Goal: Transaction & Acquisition: Purchase product/service

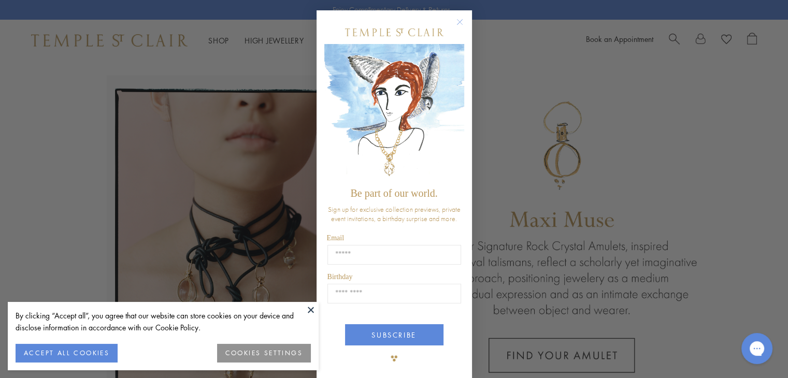
click at [454, 21] on circle "Close dialog" at bounding box center [460, 22] width 12 height 12
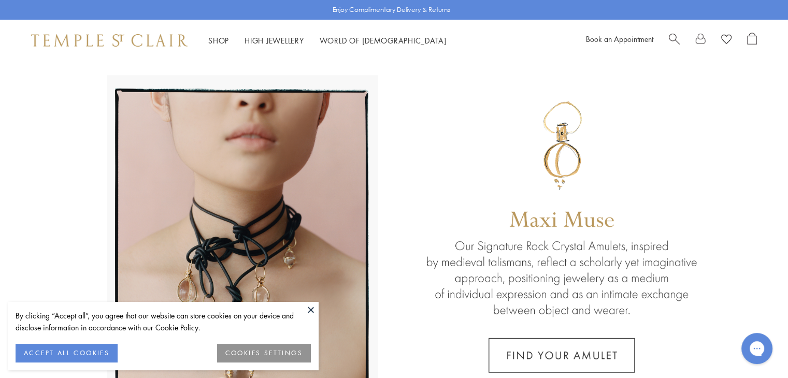
click at [309, 308] on button at bounding box center [311, 310] width 16 height 16
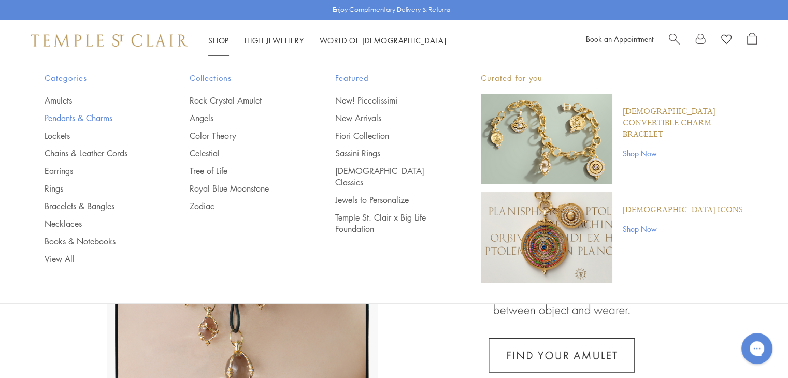
click at [102, 119] on link "Pendants & Charms" at bounding box center [97, 117] width 104 height 11
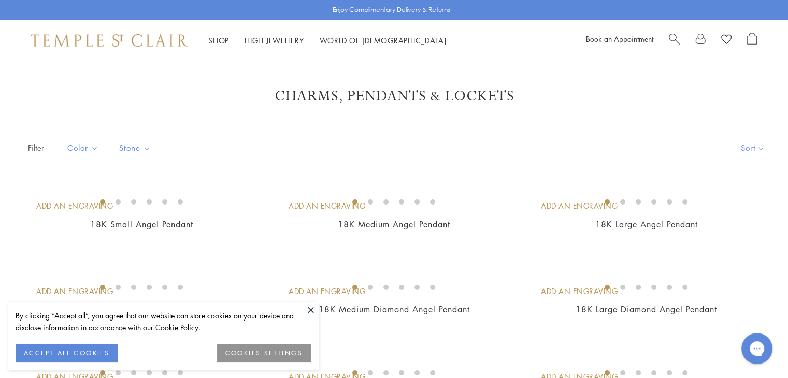
click at [311, 306] on button at bounding box center [311, 310] width 16 height 16
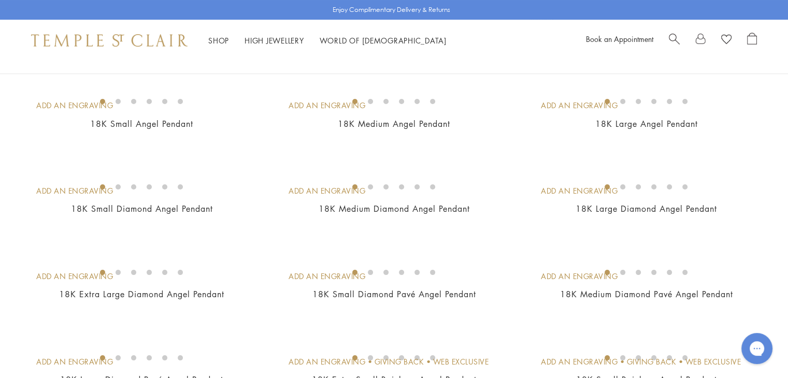
scroll to position [52, 0]
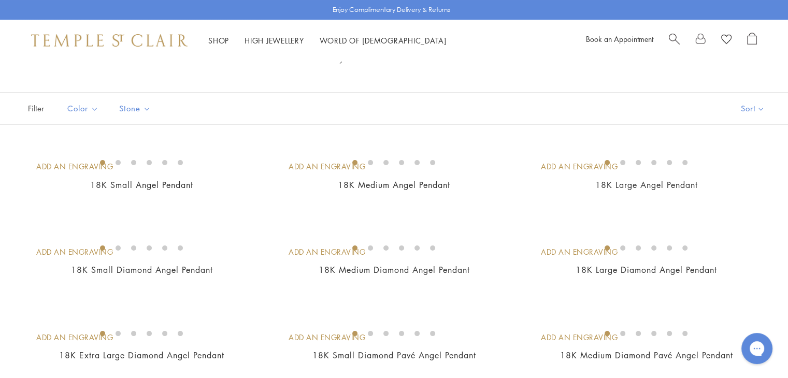
scroll to position [0, 0]
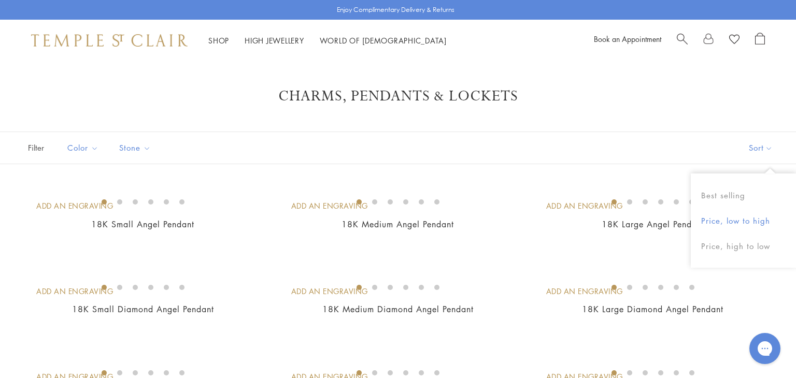
click at [751, 220] on button "Price, low to high" at bounding box center [743, 220] width 105 height 25
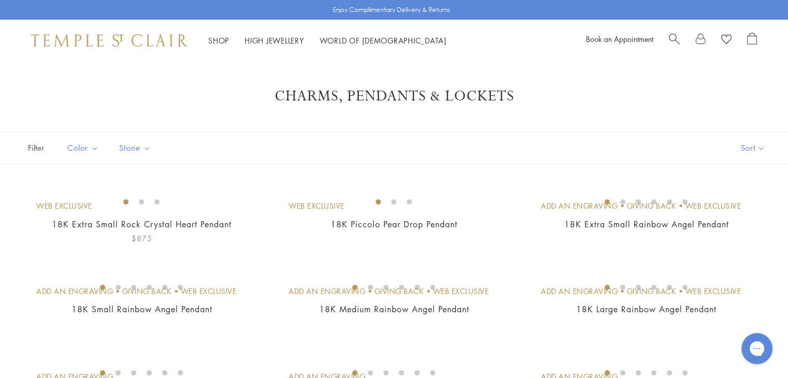
click at [0, 0] on img at bounding box center [0, 0] width 0 height 0
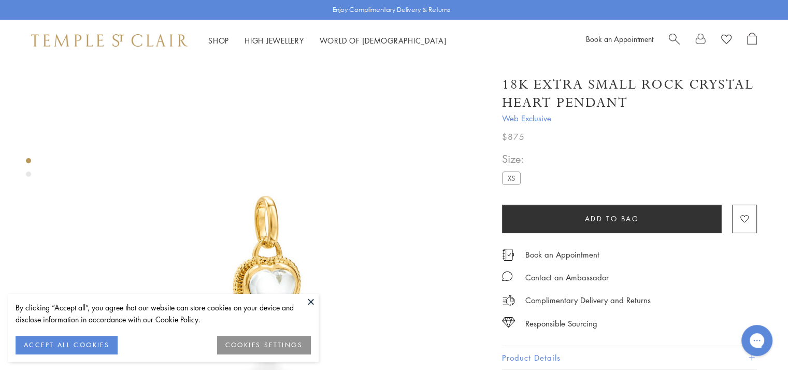
click at [310, 302] on button at bounding box center [311, 302] width 16 height 16
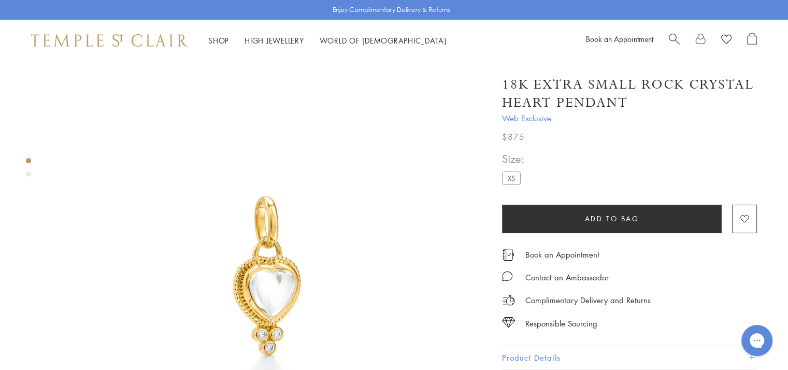
click at [29, 173] on div "Product gallery navigation" at bounding box center [28, 174] width 5 height 5
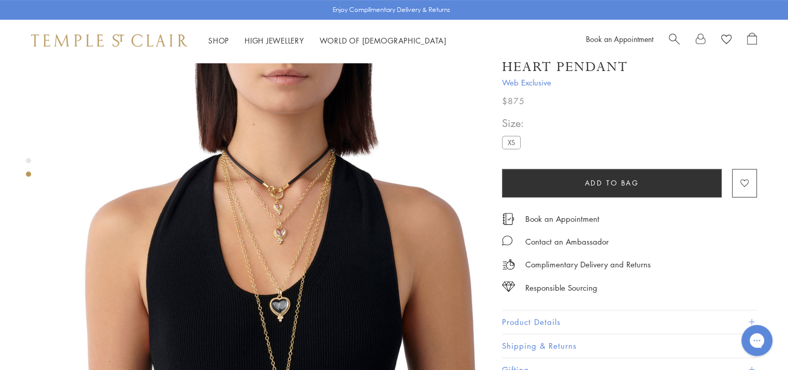
scroll to position [456, 0]
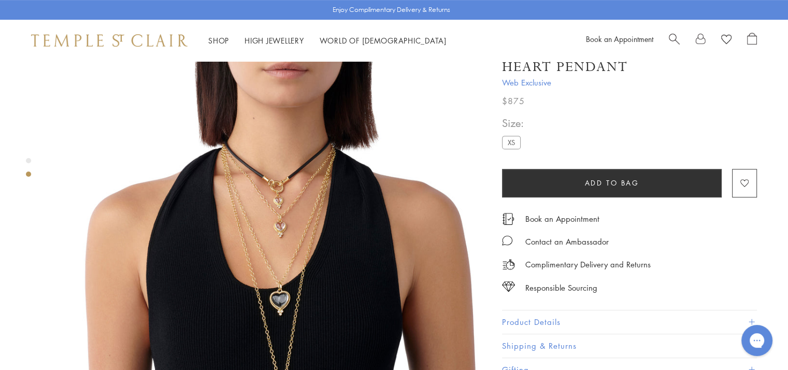
click at [299, 191] on img at bounding box center [270, 275] width 436 height 436
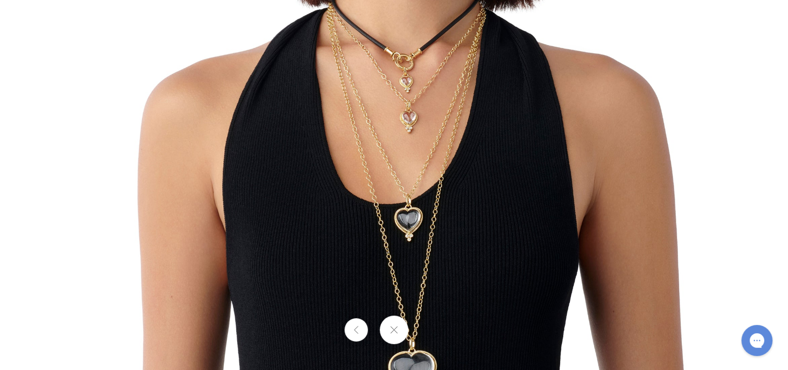
click at [417, 65] on img at bounding box center [394, 185] width 606 height 606
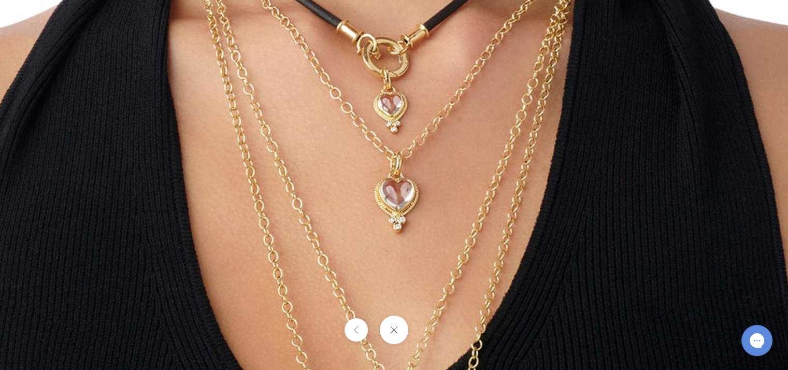
click at [429, 72] on img at bounding box center [361, 360] width 1493 height 1493
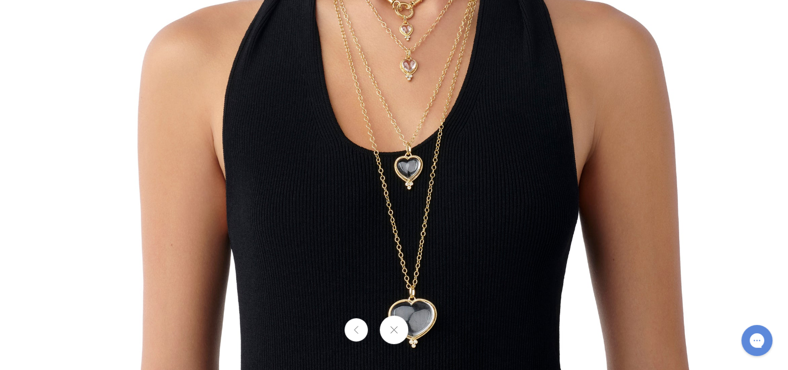
click at [416, 36] on img at bounding box center [394, 133] width 606 height 606
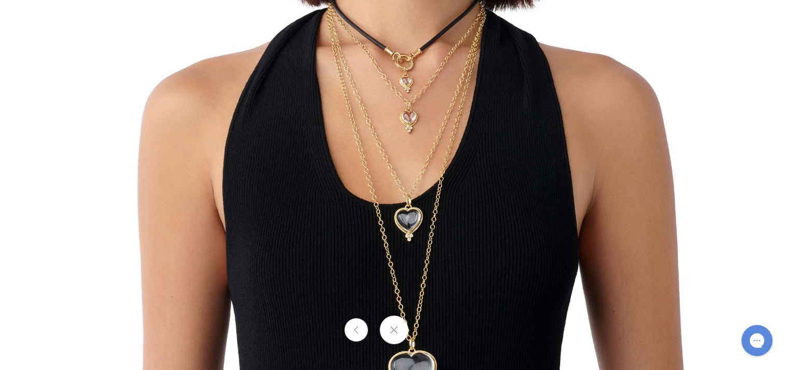
click at [556, 109] on img at bounding box center [394, 185] width 606 height 606
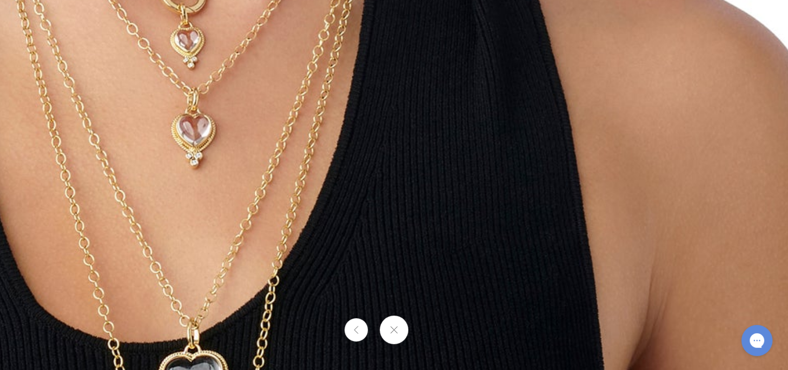
click at [284, 53] on img at bounding box center [158, 296] width 1493 height 1493
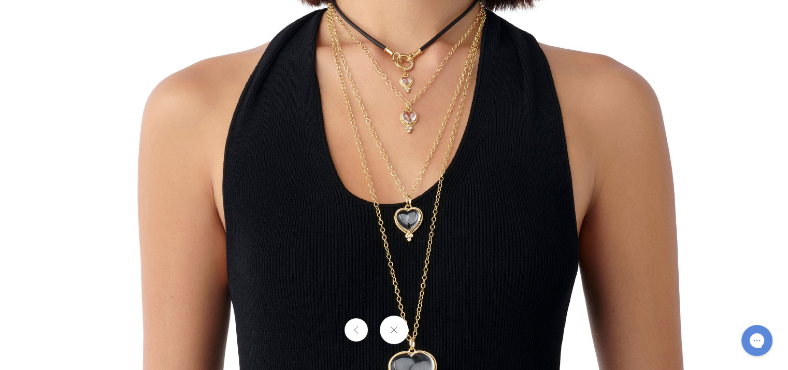
click at [384, 60] on img at bounding box center [394, 185] width 606 height 606
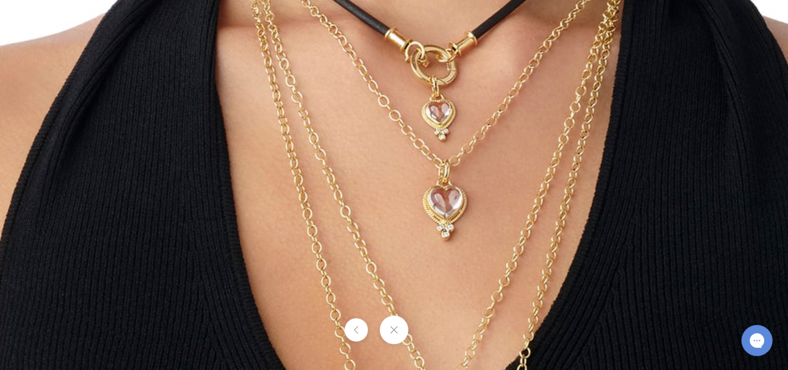
click at [454, 87] on img at bounding box center [409, 368] width 1493 height 1493
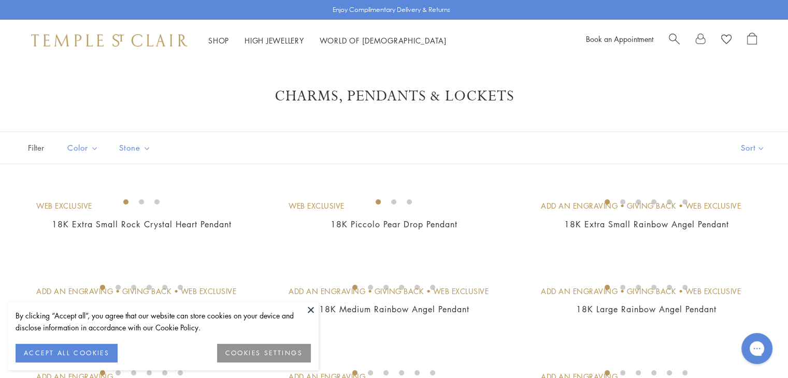
click at [313, 309] on button at bounding box center [311, 310] width 16 height 16
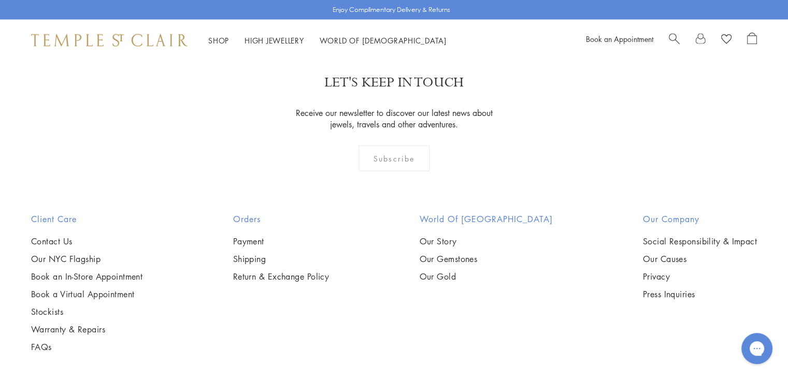
scroll to position [2229, 0]
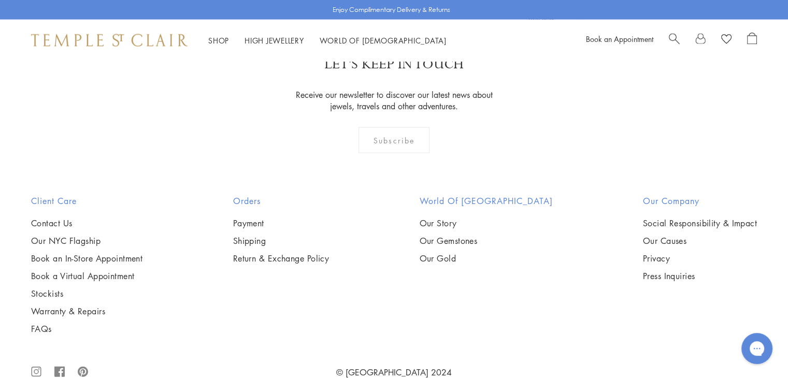
click at [0, 0] on img at bounding box center [0, 0] width 0 height 0
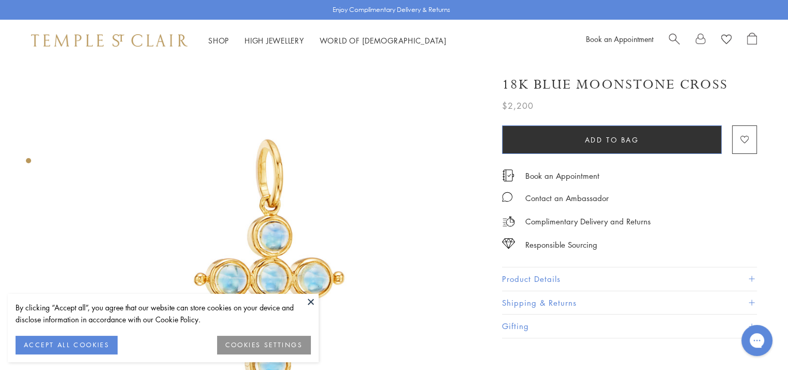
click at [657, 142] on button "Add to bag" at bounding box center [612, 139] width 220 height 29
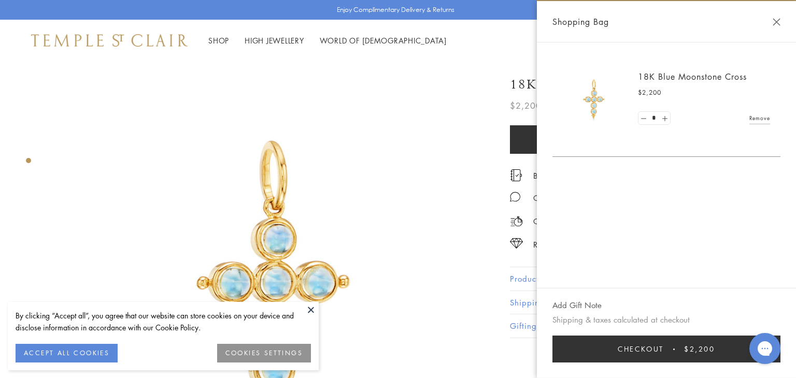
click at [310, 309] on button at bounding box center [311, 310] width 16 height 16
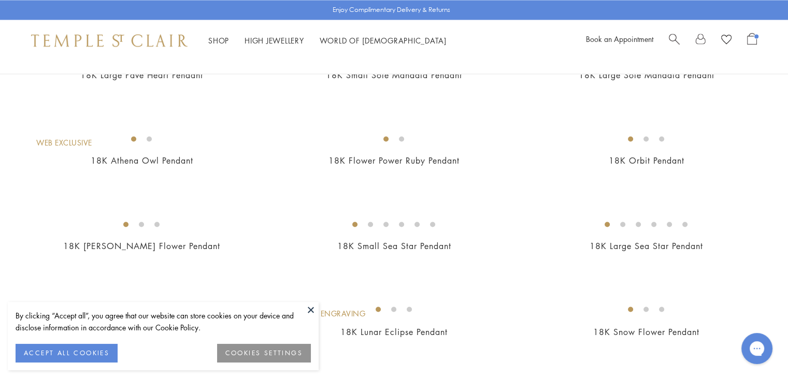
scroll to position [1670, 0]
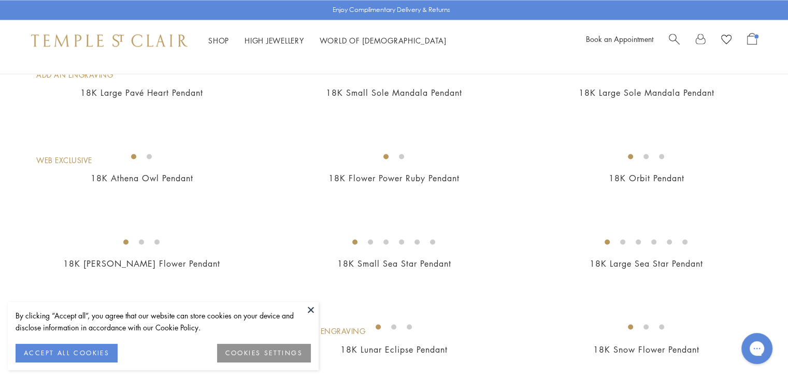
click at [309, 309] on button at bounding box center [311, 310] width 16 height 16
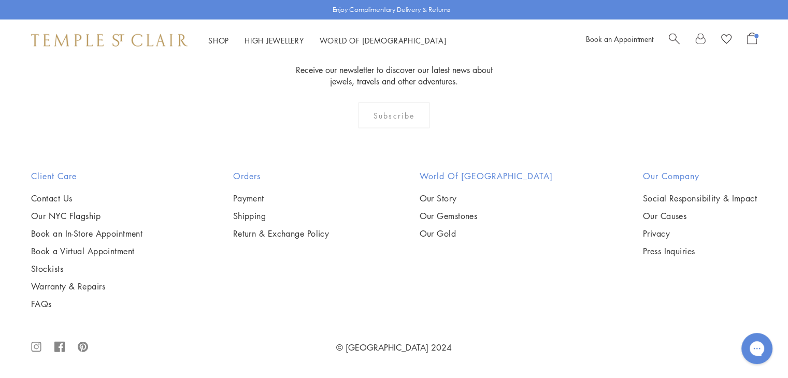
scroll to position [2499, 0]
click at [0, 0] on img at bounding box center [0, 0] width 0 height 0
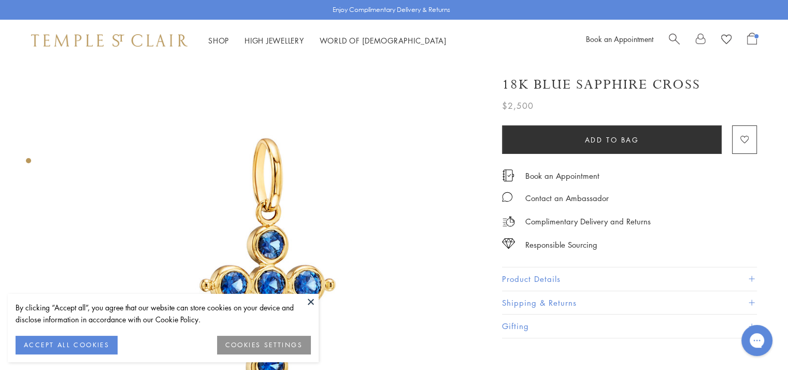
click at [309, 301] on button at bounding box center [311, 302] width 16 height 16
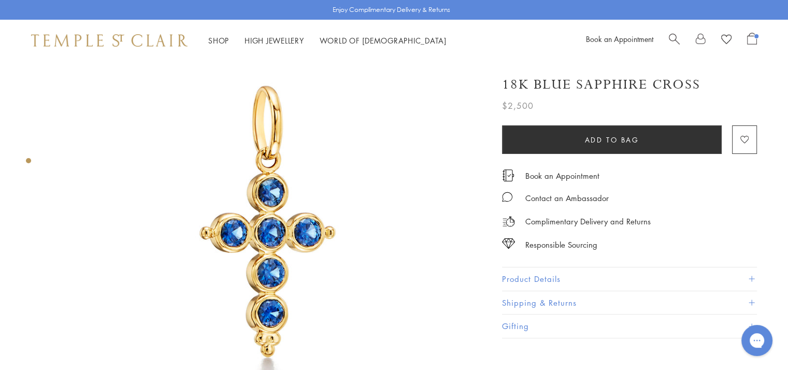
scroll to position [52, 0]
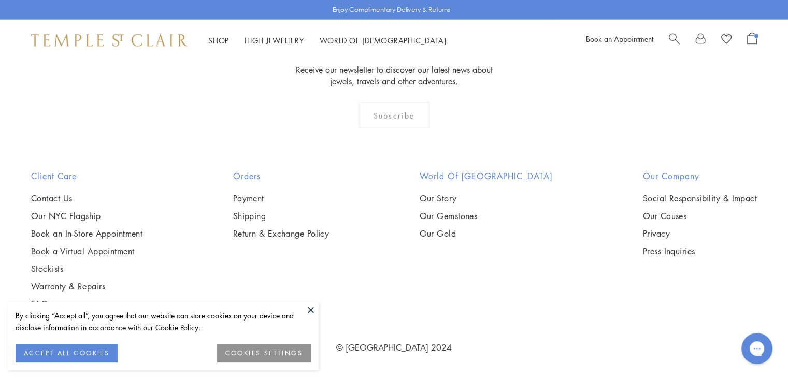
click at [313, 310] on button at bounding box center [311, 310] width 16 height 16
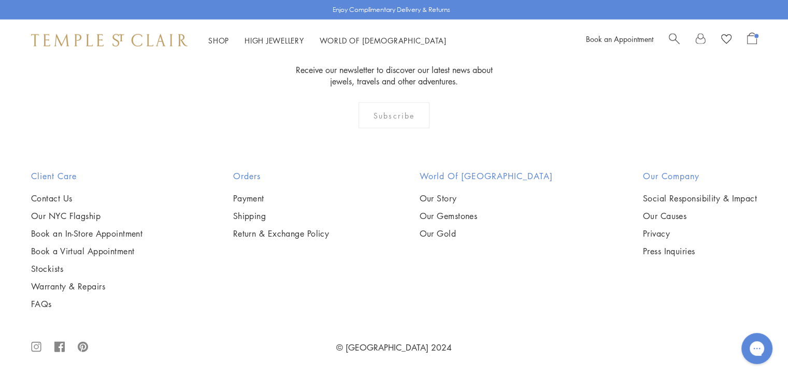
scroll to position [2862, 0]
click at [0, 0] on img at bounding box center [0, 0] width 0 height 0
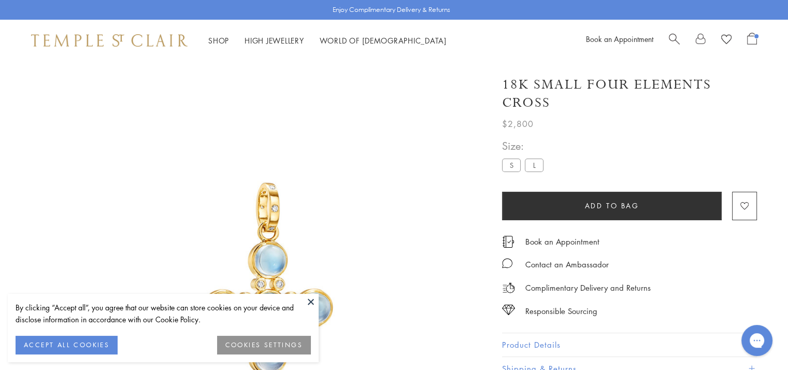
scroll to position [61, 0]
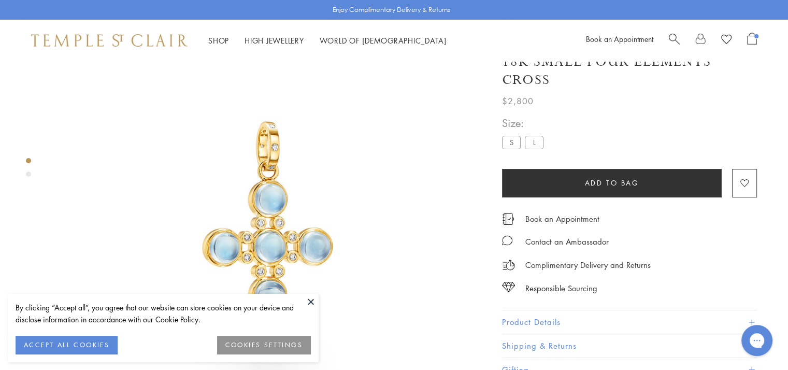
click at [311, 302] on button at bounding box center [311, 302] width 16 height 16
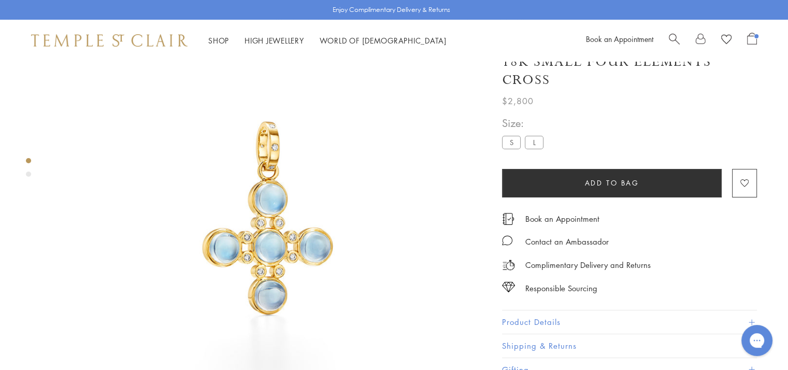
click at [29, 174] on div "Product gallery navigation" at bounding box center [28, 174] width 5 height 5
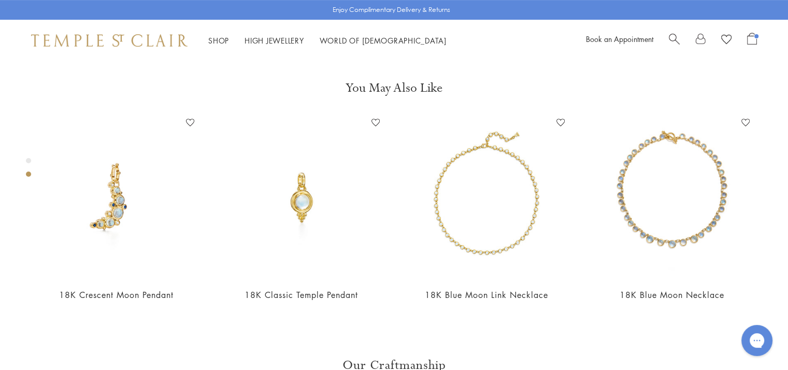
scroll to position [456, 0]
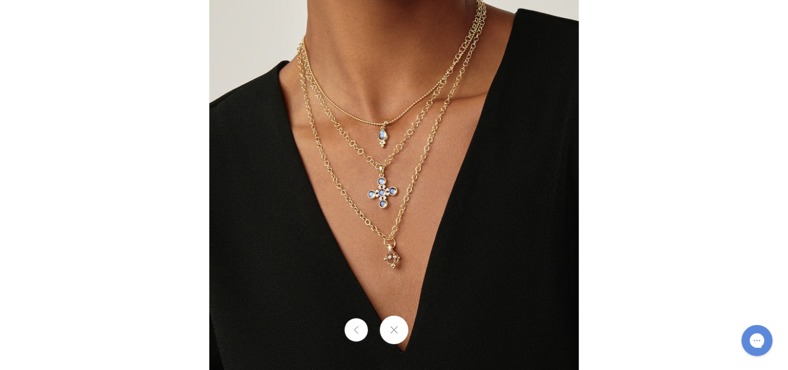
click at [419, 191] on img at bounding box center [394, 185] width 370 height 370
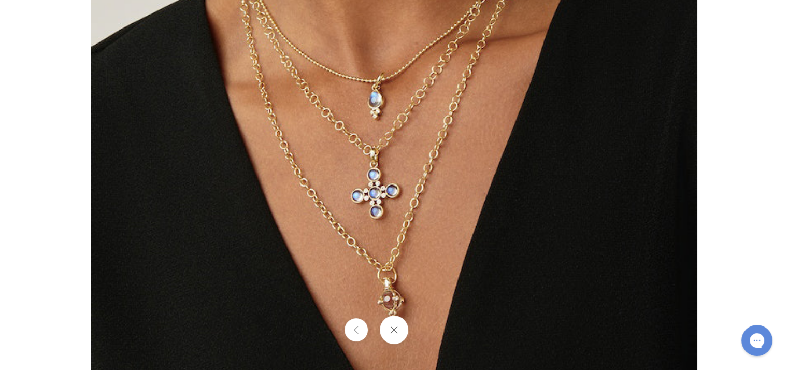
click at [397, 330] on button at bounding box center [394, 330] width 29 height 29
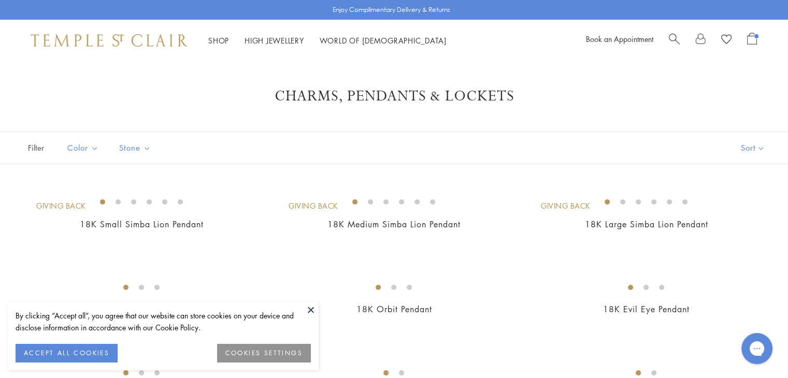
click at [309, 308] on button at bounding box center [311, 310] width 16 height 16
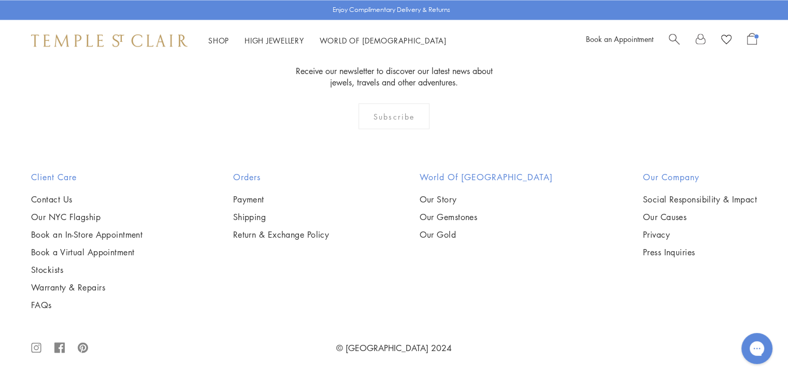
scroll to position [5753, 0]
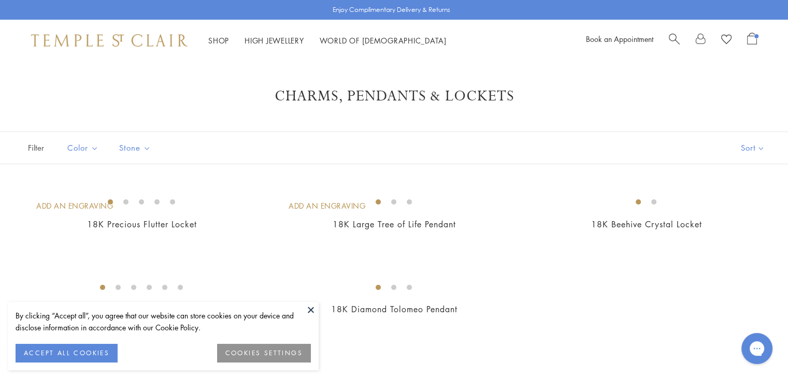
click at [311, 308] on button at bounding box center [311, 310] width 16 height 16
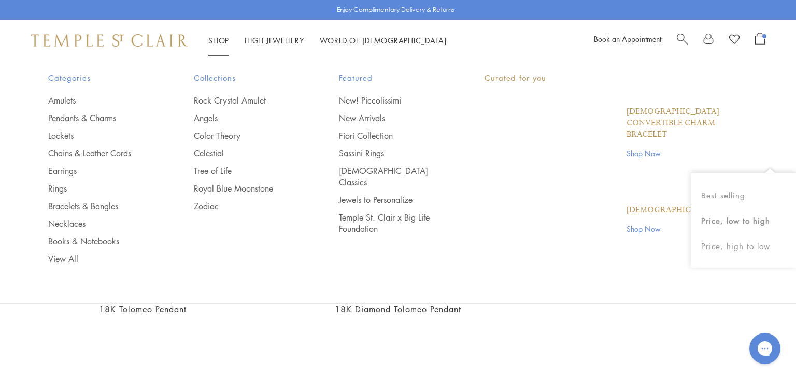
click at [218, 44] on li "Shop Shop Categories Amulets Pendants & Charms Lockets Chains & Leather Cords E…" at bounding box center [218, 40] width 21 height 13
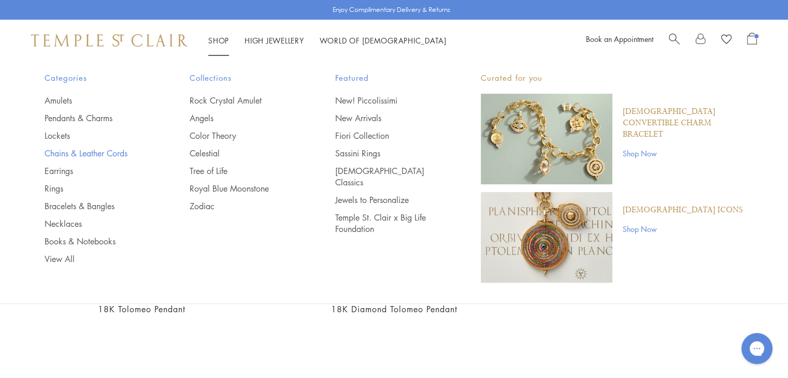
click at [103, 150] on link "Chains & Leather Cords" at bounding box center [97, 153] width 104 height 11
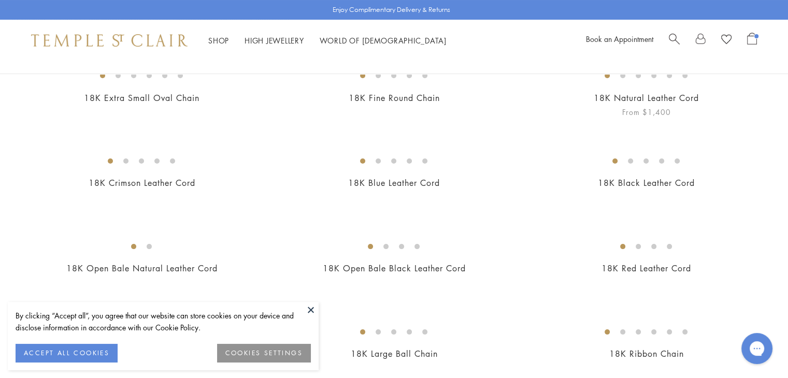
scroll to position [155, 0]
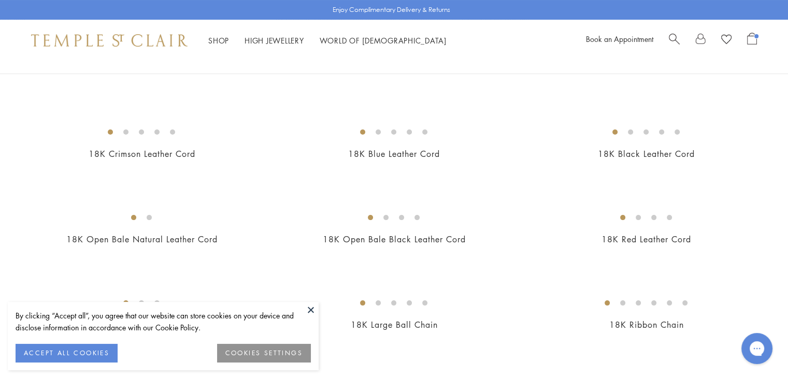
click at [308, 308] on button at bounding box center [311, 310] width 16 height 16
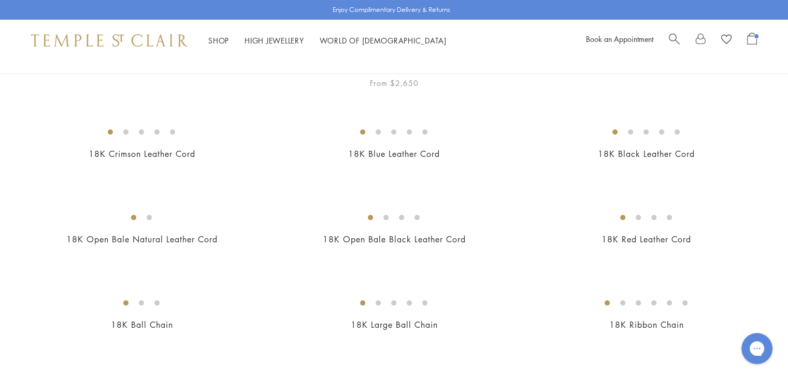
click at [0, 0] on img at bounding box center [0, 0] width 0 height 0
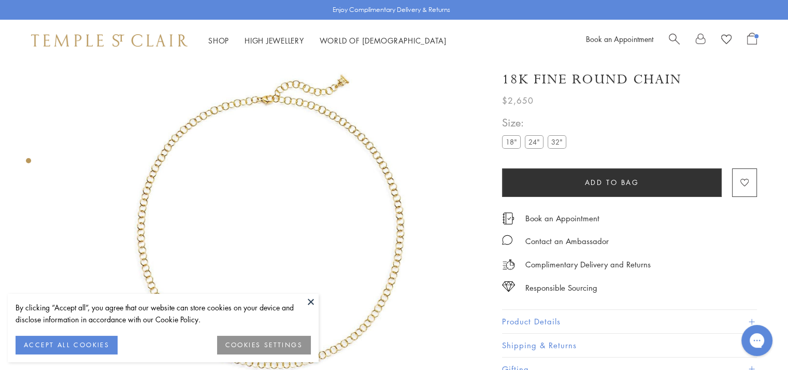
scroll to position [61, 0]
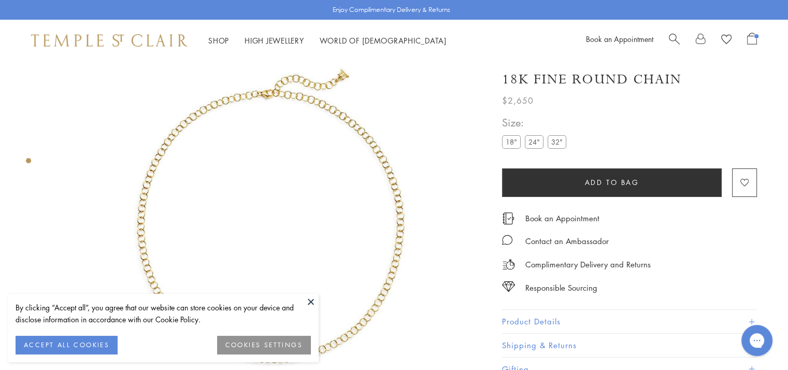
click at [310, 301] on button at bounding box center [311, 302] width 16 height 16
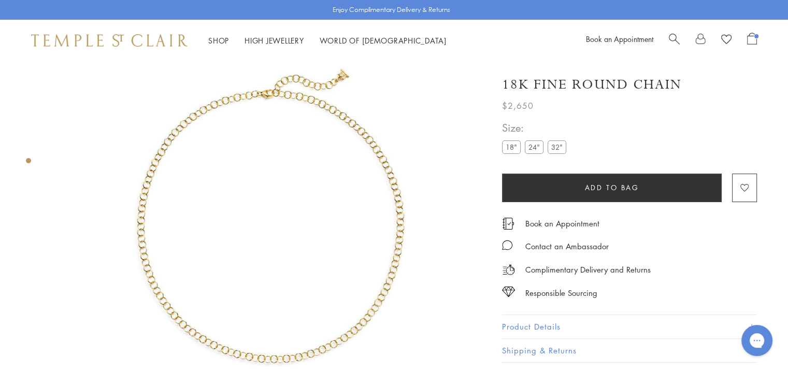
click at [533, 146] on label "24"" at bounding box center [534, 146] width 19 height 13
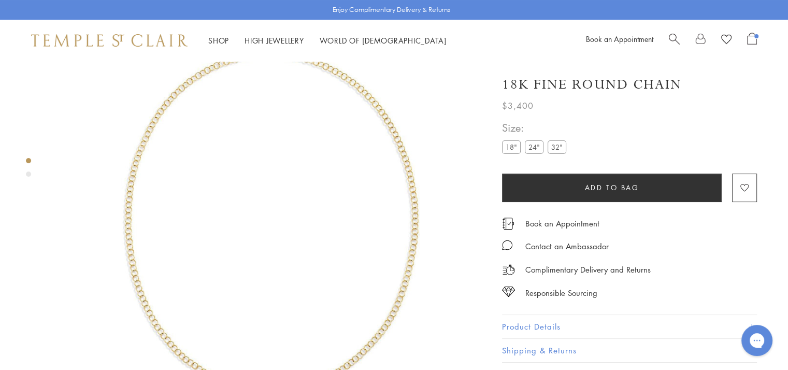
click at [516, 146] on label "18"" at bounding box center [511, 146] width 19 height 13
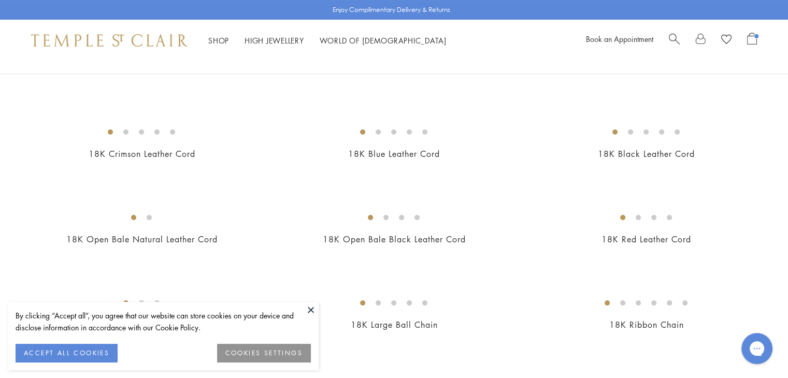
click at [306, 309] on button at bounding box center [311, 310] width 16 height 16
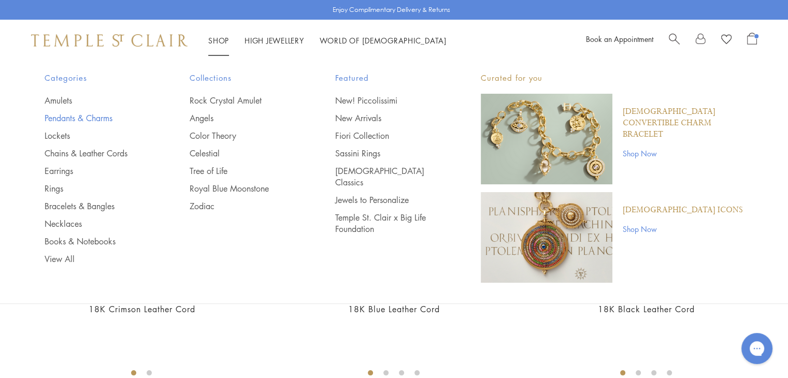
click at [102, 115] on link "Pendants & Charms" at bounding box center [97, 117] width 104 height 11
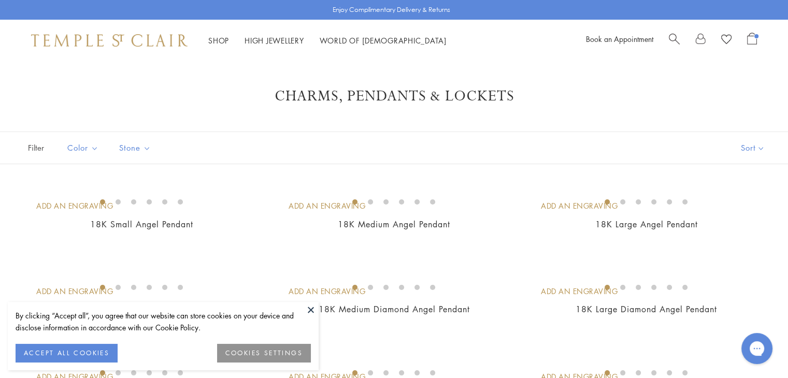
click at [310, 306] on button at bounding box center [311, 310] width 16 height 16
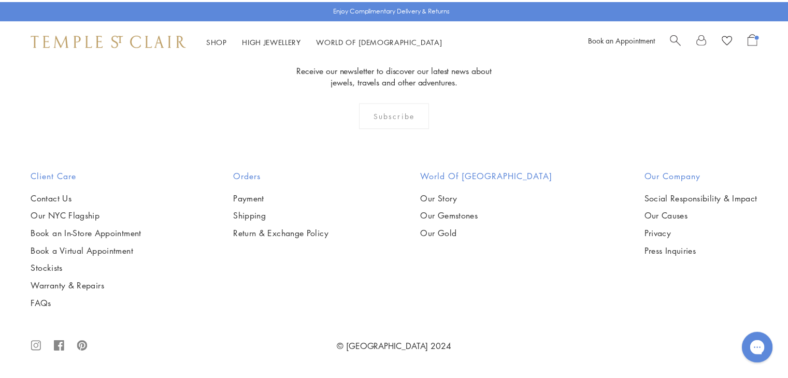
scroll to position [2799, 0]
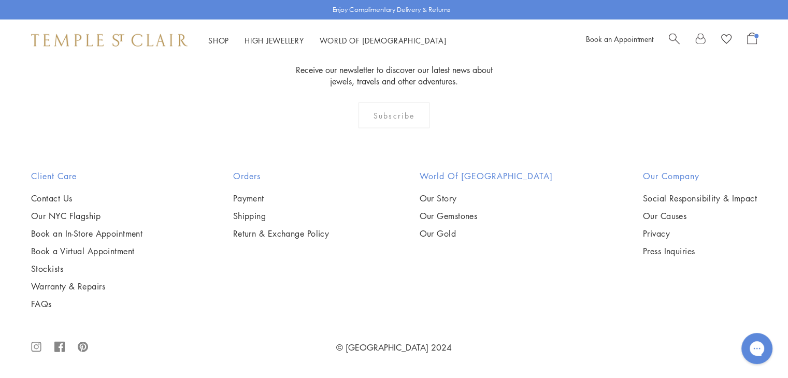
click at [757, 41] on div "Shop Shop Categories Amulets Pendants & Charms Lockets Chains & Leather Cords E…" at bounding box center [394, 40] width 788 height 41
click at [754, 40] on span "Open Shopping Bag" at bounding box center [752, 39] width 10 height 12
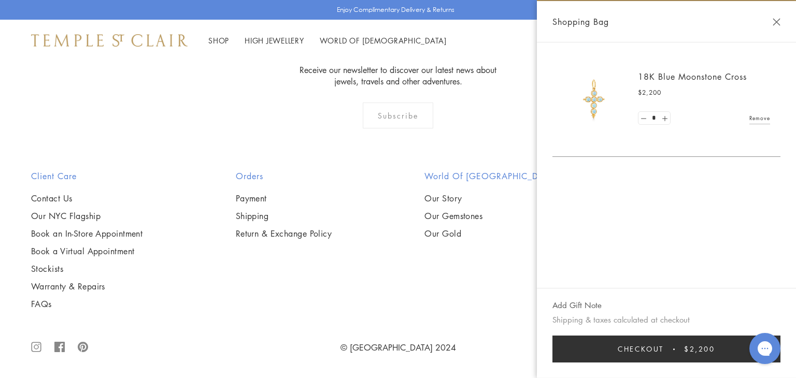
click at [773, 23] on button "Close Shopping Bag" at bounding box center [777, 22] width 8 height 8
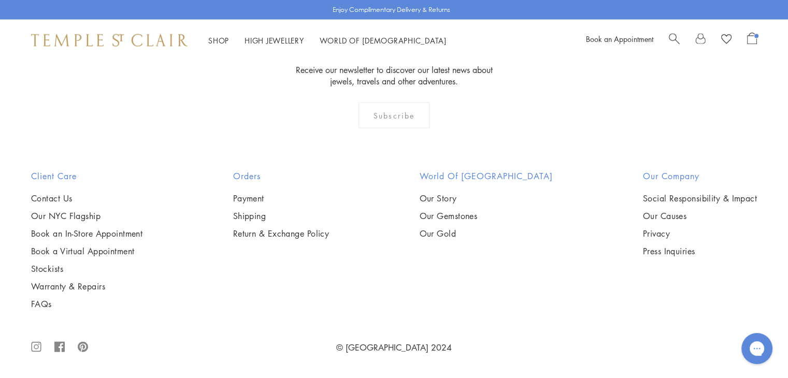
scroll to position [6790, 0]
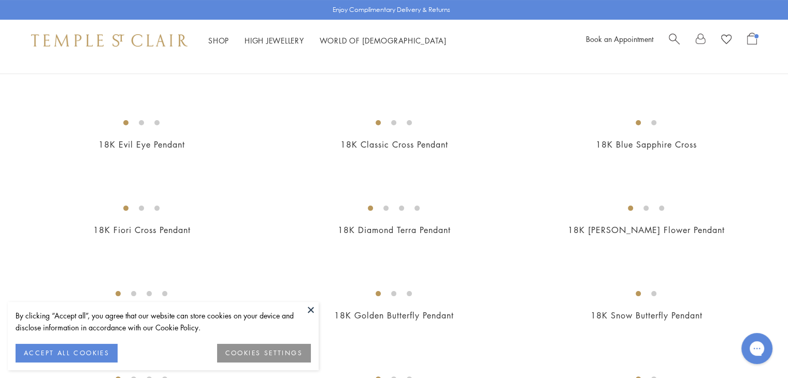
scroll to position [207, 0]
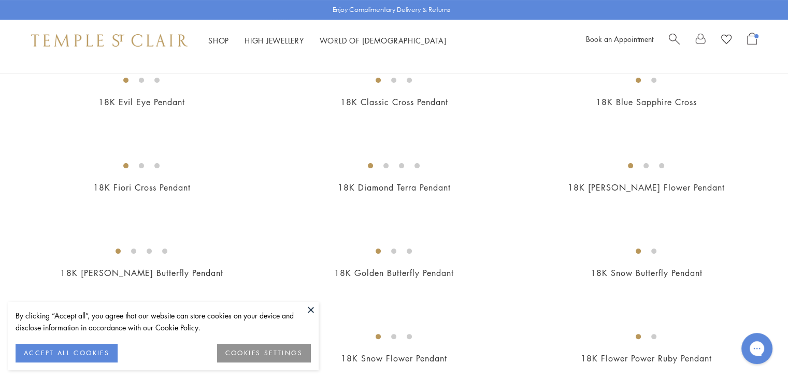
click at [314, 309] on button at bounding box center [311, 310] width 16 height 16
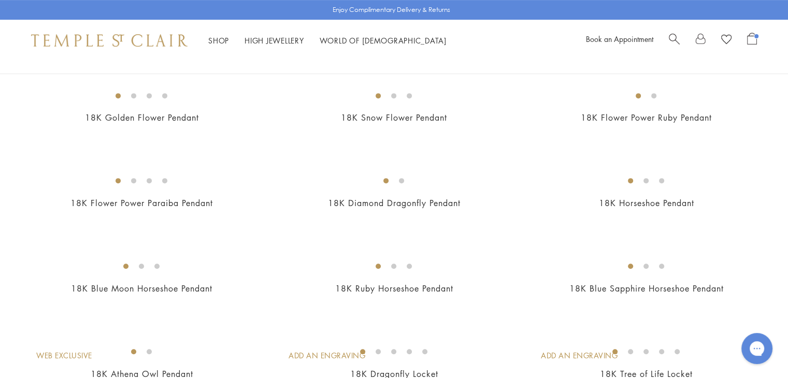
scroll to position [466, 0]
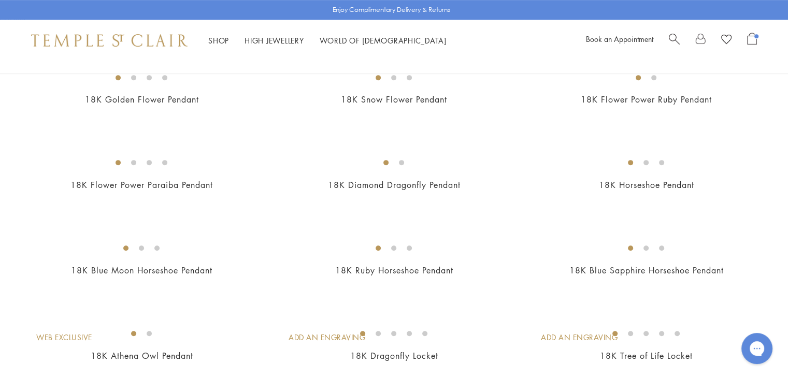
click at [0, 0] on img at bounding box center [0, 0] width 0 height 0
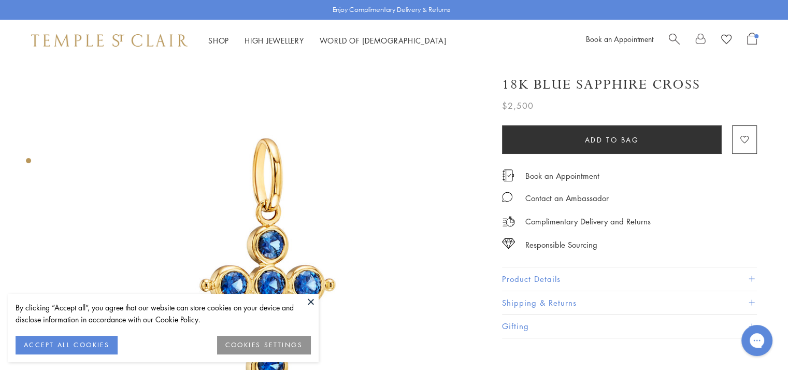
click at [310, 300] on button at bounding box center [311, 302] width 16 height 16
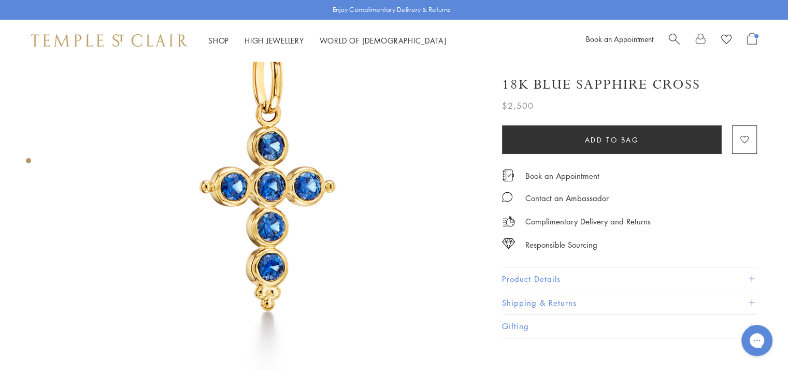
scroll to position [104, 0]
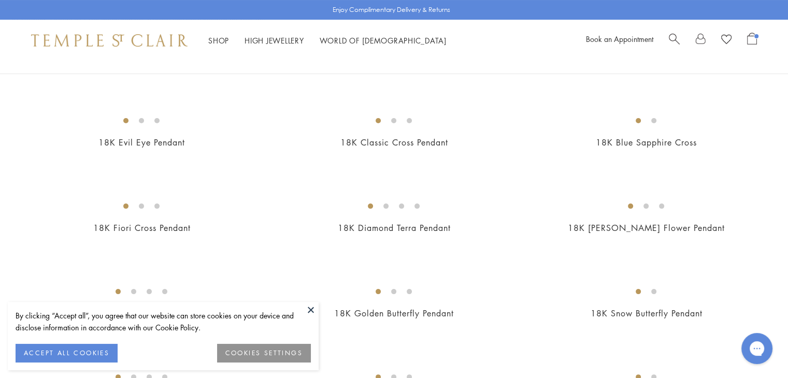
click at [311, 310] on button at bounding box center [311, 310] width 16 height 16
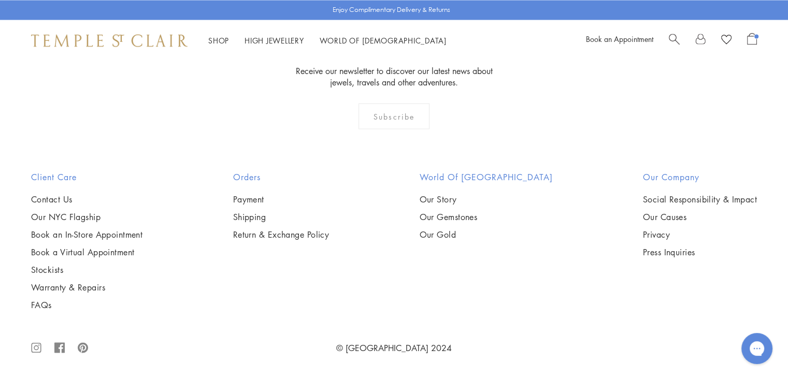
scroll to position [5765, 0]
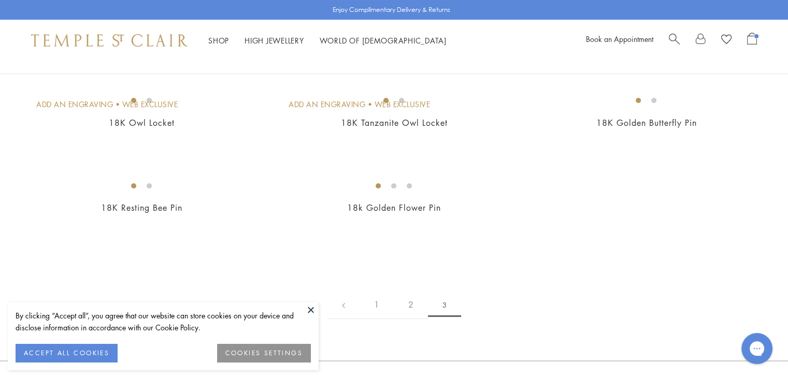
scroll to position [104, 0]
click at [311, 308] on button at bounding box center [311, 310] width 16 height 16
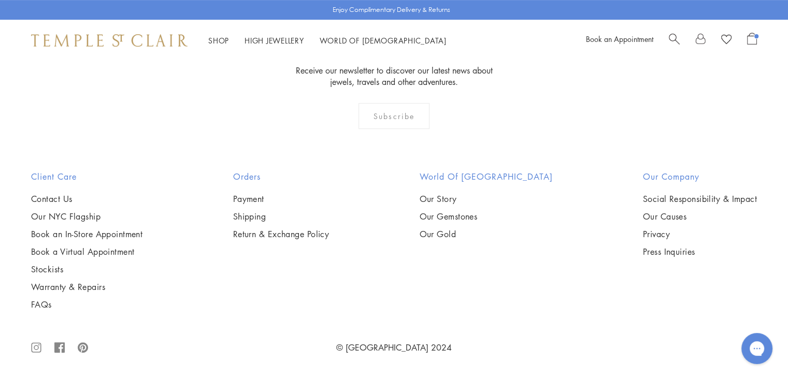
scroll to position [0, 0]
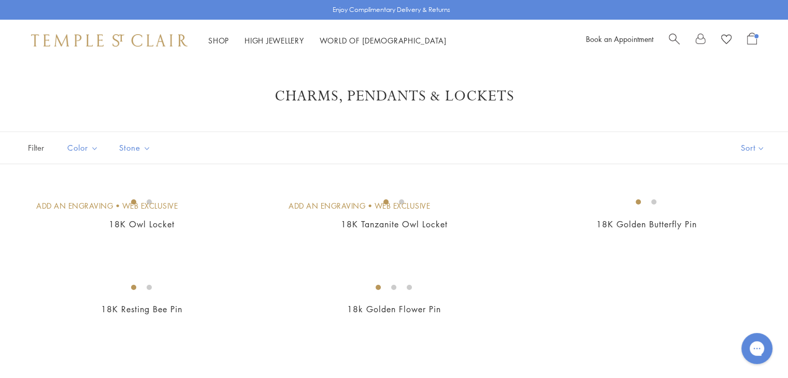
click at [748, 38] on span "Open Shopping Bag" at bounding box center [752, 39] width 10 height 12
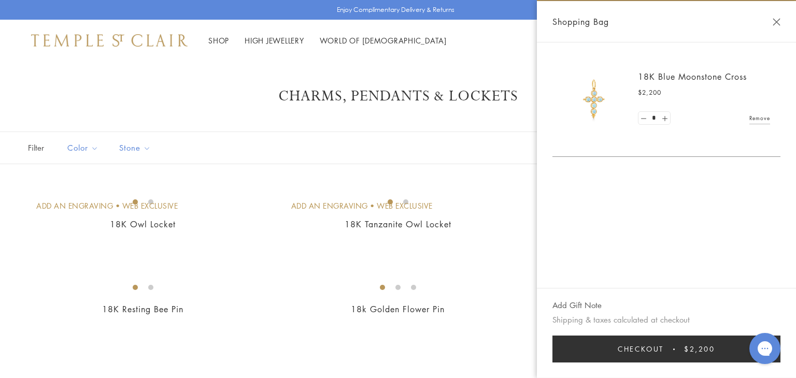
click at [777, 21] on button "Close Shopping Bag" at bounding box center [777, 22] width 8 height 8
